Goal: Task Accomplishment & Management: Manage account settings

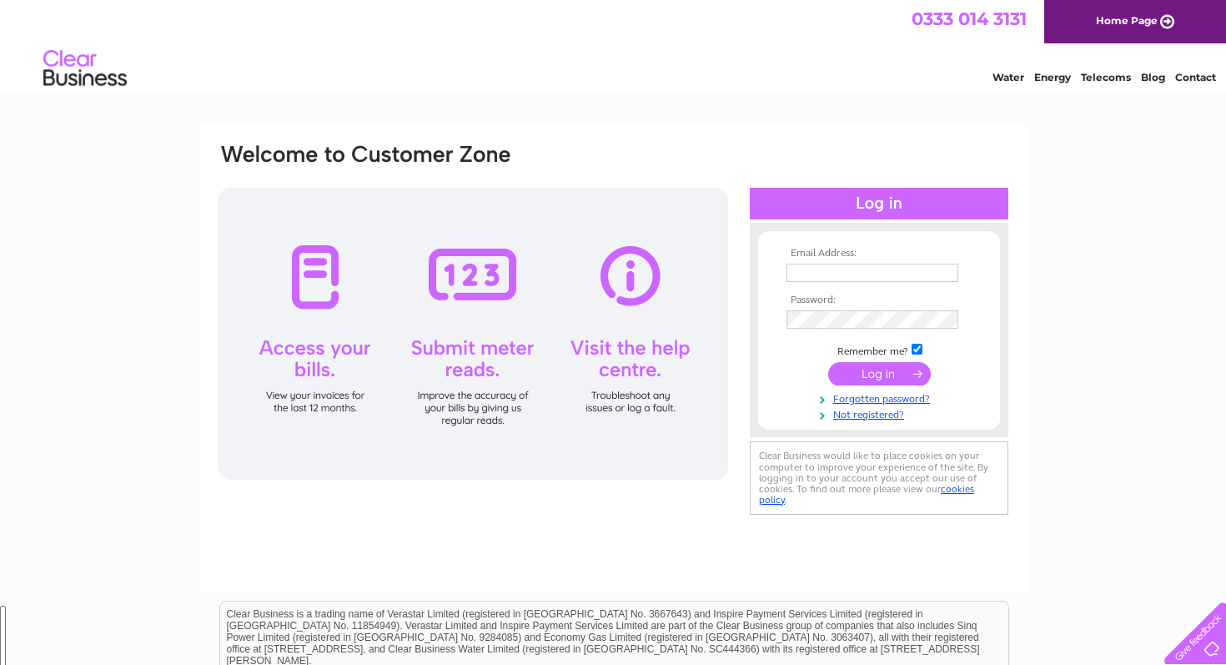
scroll to position [221, 0]
click at [799, 278] on input "text" at bounding box center [873, 273] width 172 height 18
type input "[EMAIL_ADDRESS][DOMAIN_NAME]"
click at [899, 370] on input "submit" at bounding box center [879, 375] width 103 height 23
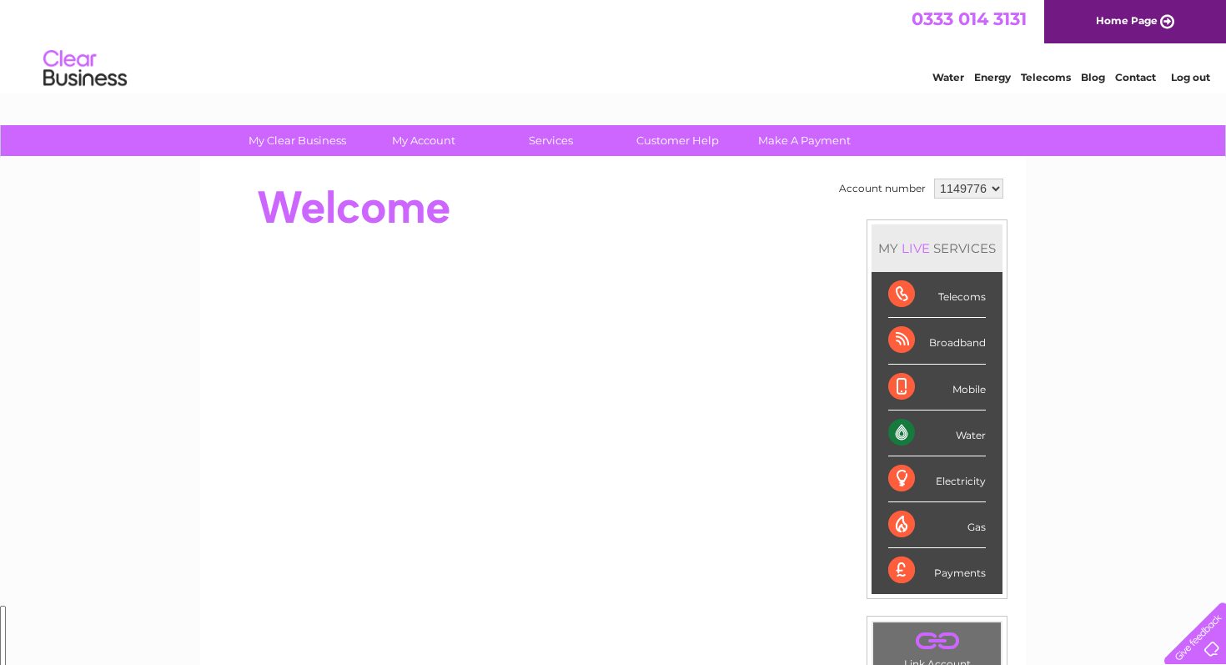
scroll to position [221, 0]
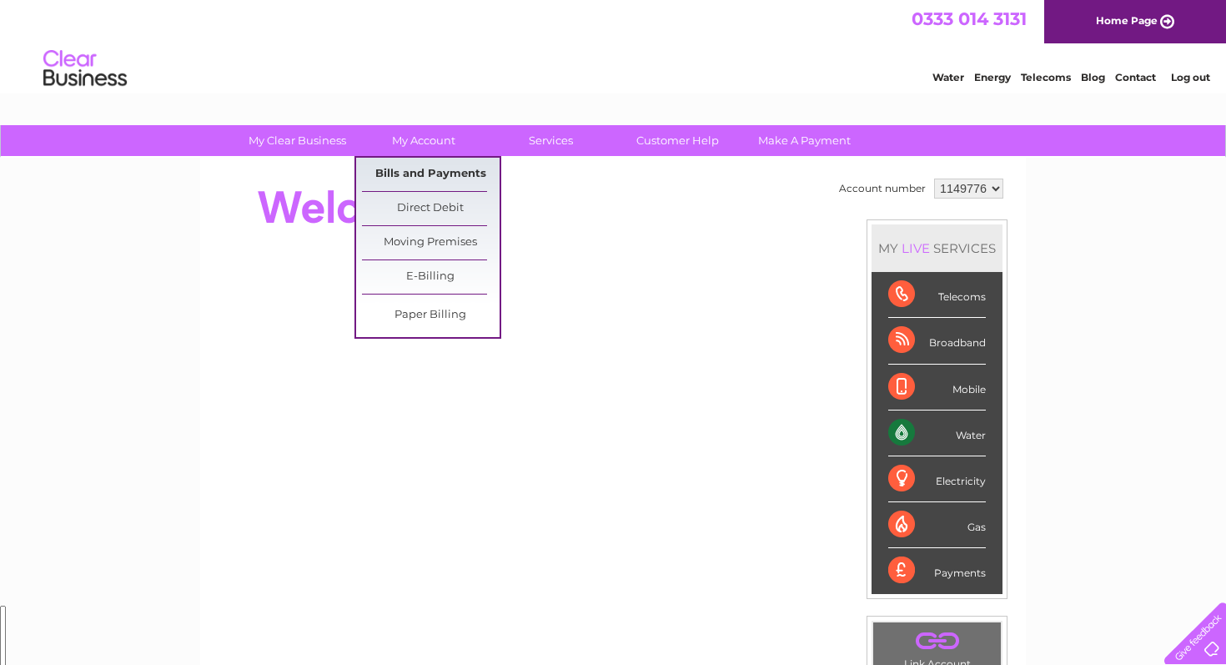
click at [432, 174] on link "Bills and Payments" at bounding box center [431, 174] width 138 height 33
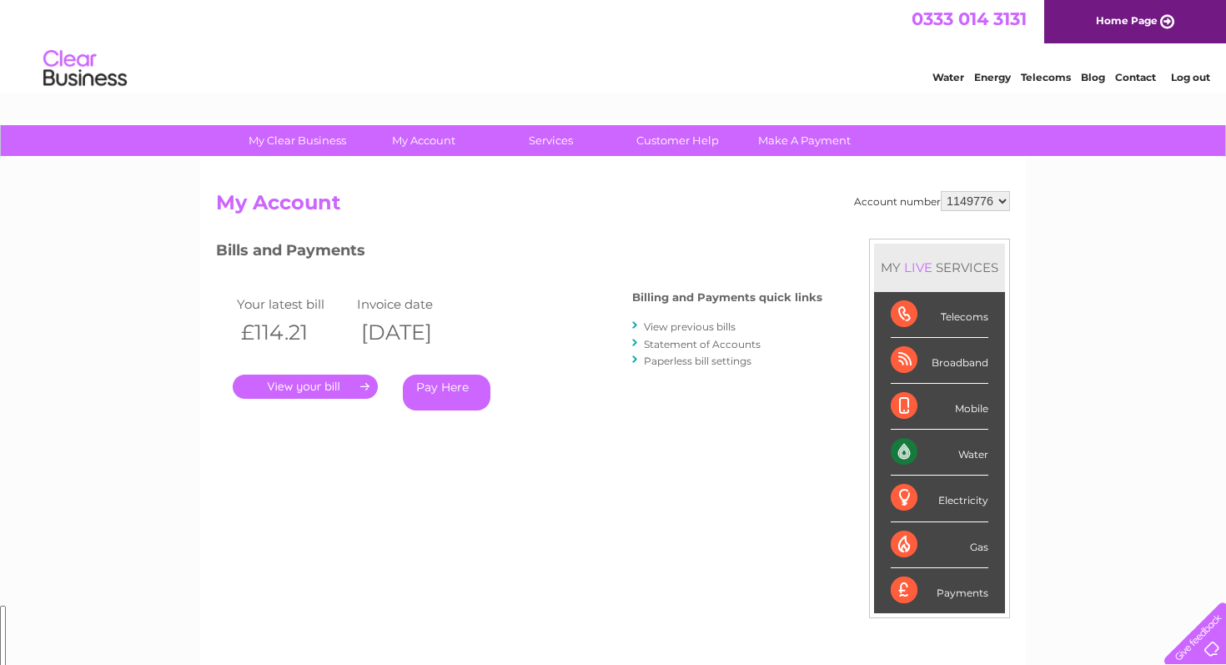
scroll to position [221, 0]
click at [314, 381] on link "." at bounding box center [305, 387] width 145 height 24
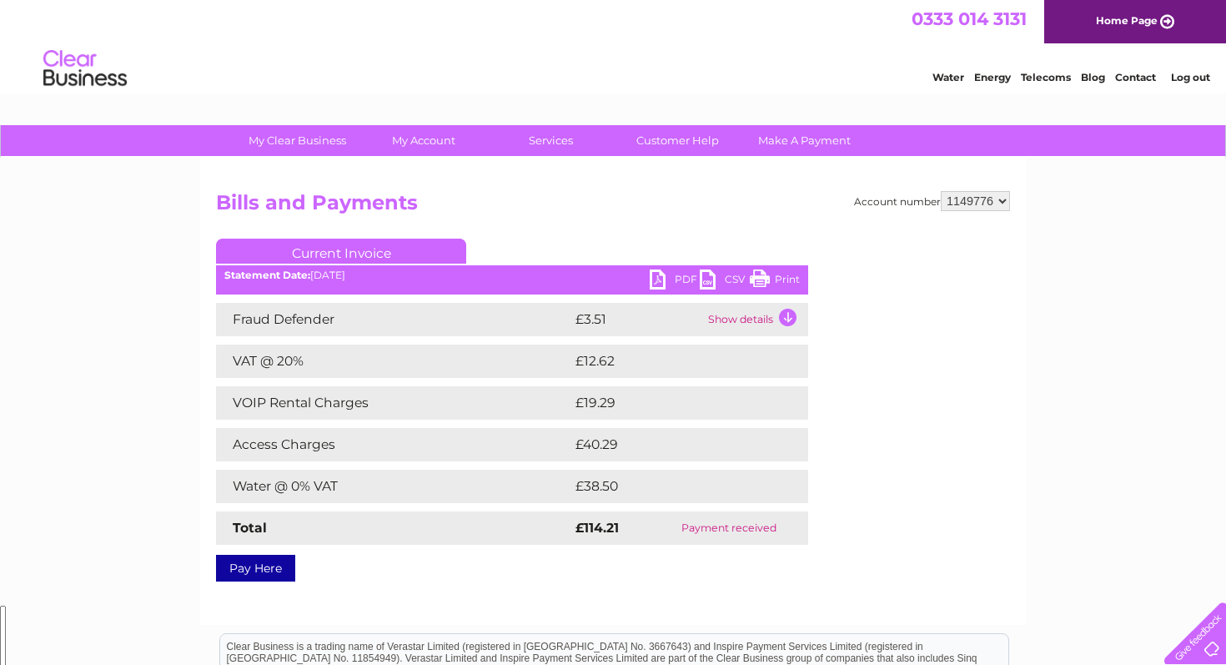
scroll to position [221, 0]
click at [770, 274] on link "Print" at bounding box center [775, 281] width 50 height 24
click at [687, 277] on link "PDF" at bounding box center [675, 281] width 50 height 24
